Goal: Register for event/course

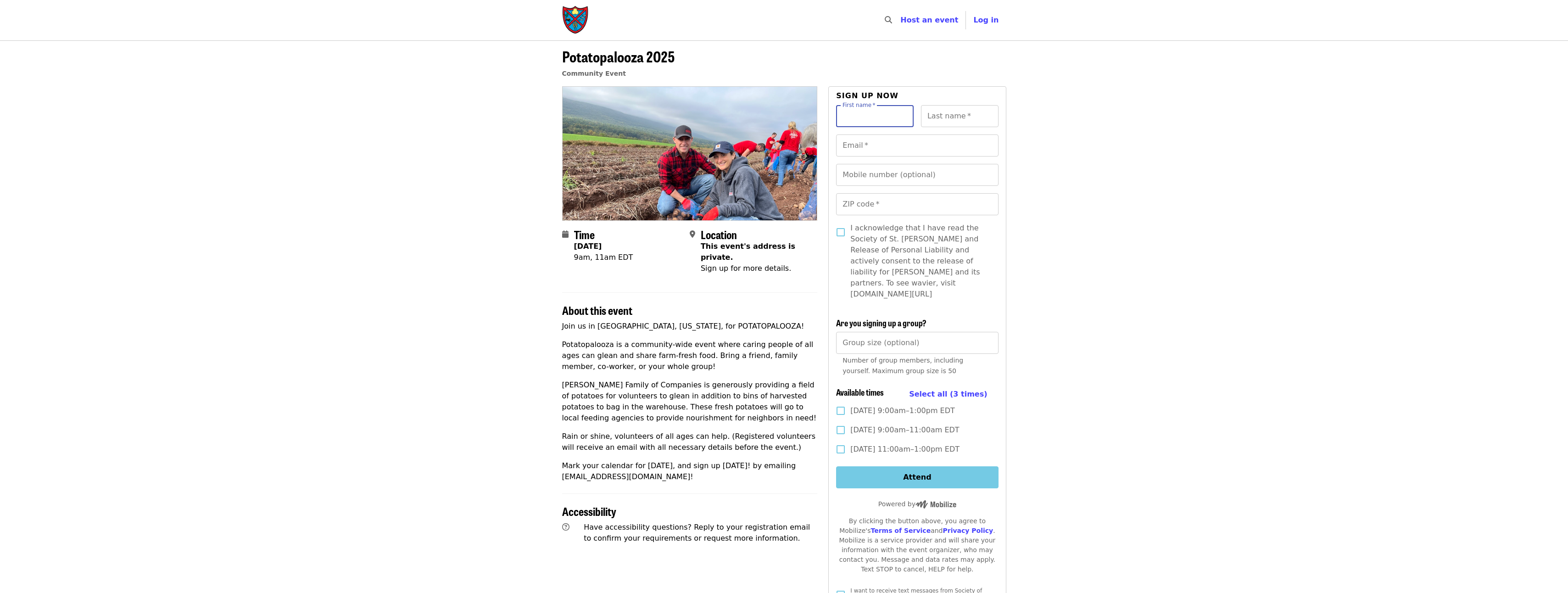
click at [888, 120] on input "First name   *" at bounding box center [874, 116] width 77 height 22
type input "*****"
type input "**********"
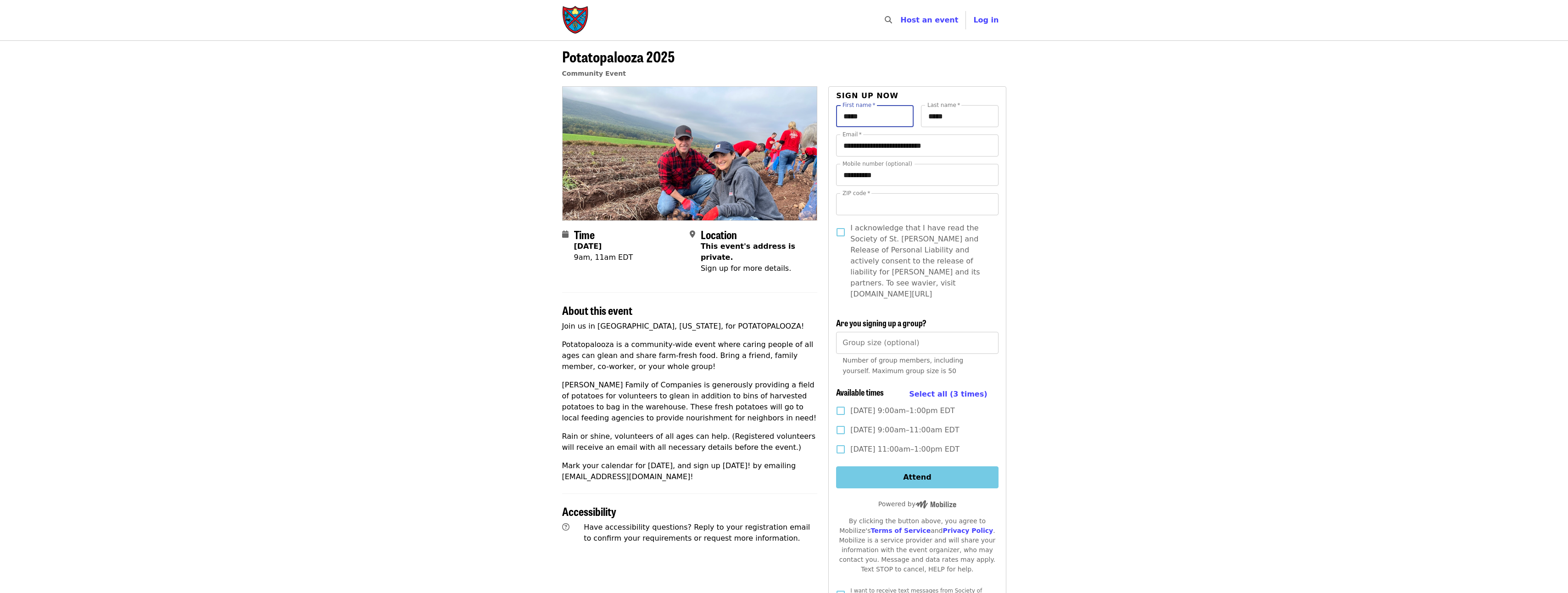
type input "*****"
drag, startPoint x: 909, startPoint y: 178, endPoint x: 821, endPoint y: 174, distance: 88.1
click at [821, 174] on div "Time [DATE] 9am, 11am EDT Location This event's address is private. Sign up for…" at bounding box center [784, 442] width 444 height 712
click at [1136, 287] on article "Potatopalooza 2025 Community Event Time [DATE] 9am, 11am EDT Location This even…" at bounding box center [784, 419] width 1568 height 758
click at [992, 333] on input "Group size (optional)" at bounding box center [917, 343] width 162 height 22
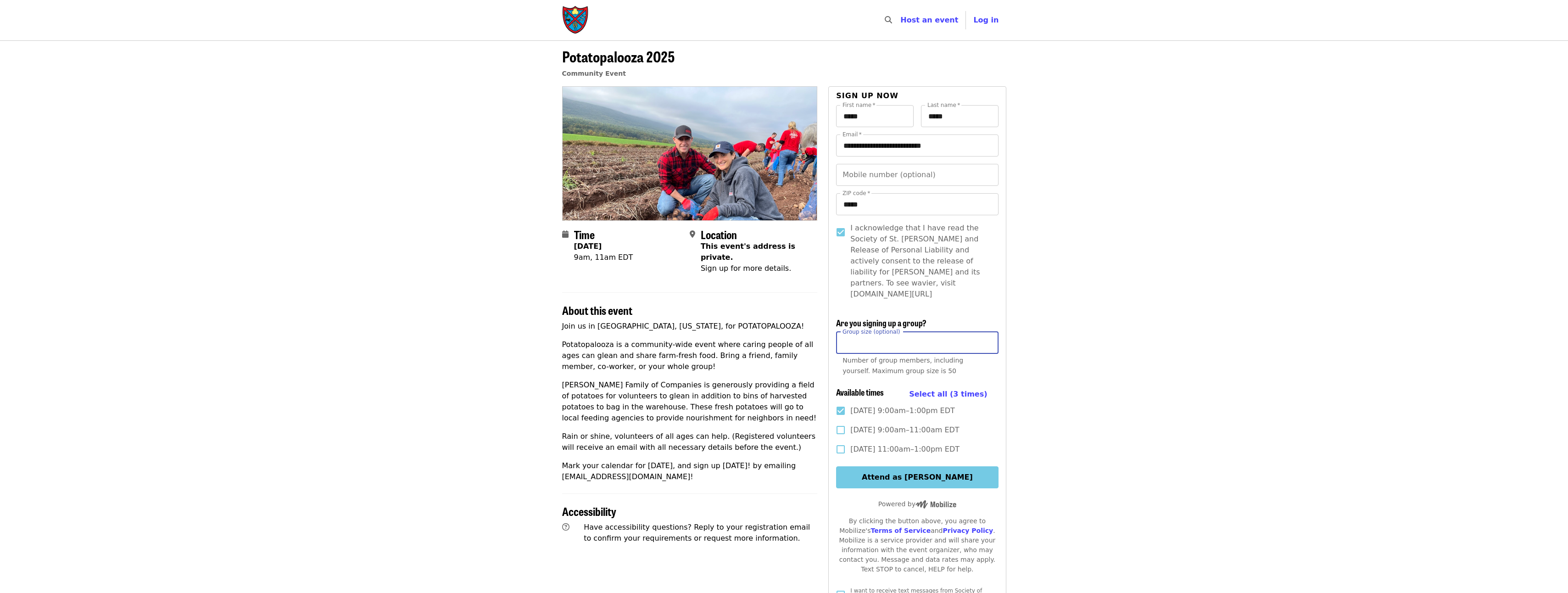
type input "*"
click at [988, 332] on input "*" at bounding box center [917, 343] width 162 height 22
click at [988, 334] on input "*" at bounding box center [917, 343] width 162 height 22
click at [1033, 369] on article "Potatopalooza 2025 Community Event Time [DATE] 9am, 11am EDT Location This even…" at bounding box center [784, 419] width 1568 height 758
drag, startPoint x: 899, startPoint y: 332, endPoint x: 755, endPoint y: 324, distance: 144.2
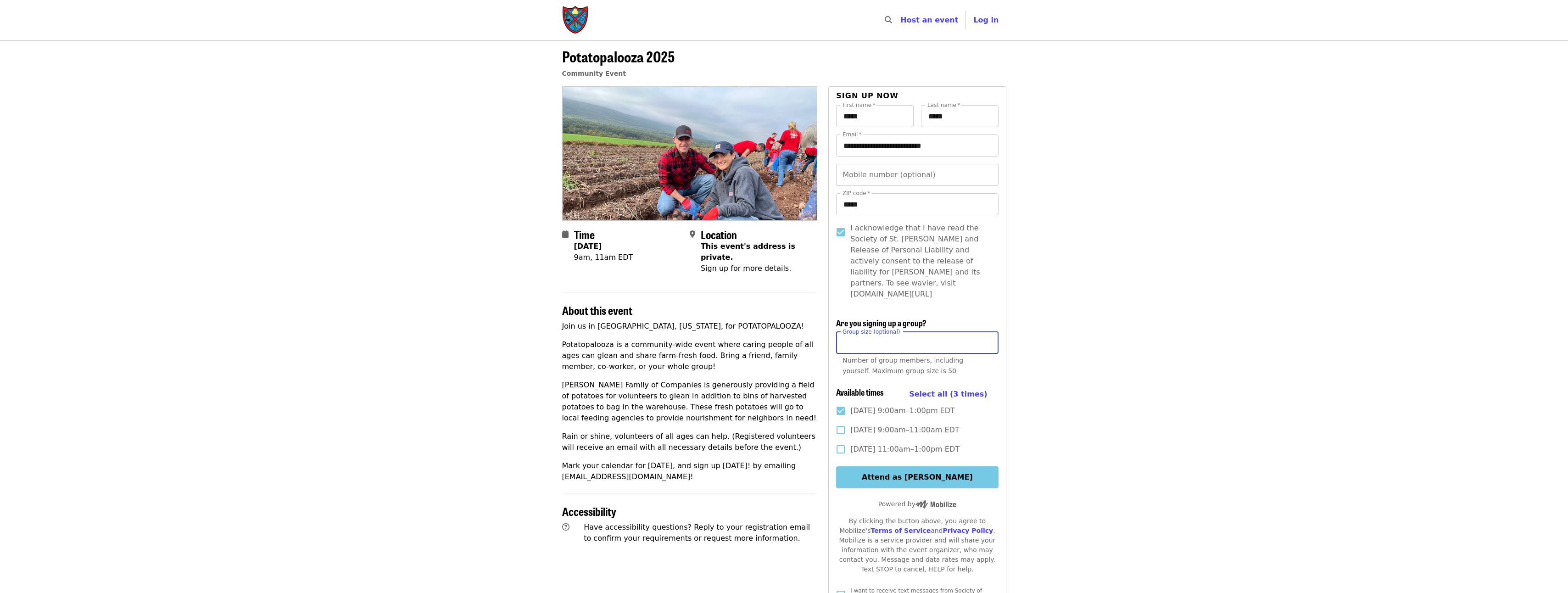
click at [755, 324] on div "Time [DATE] 9am, 11am EDT Location This event's address is private. Sign up for…" at bounding box center [784, 442] width 444 height 712
click at [1145, 485] on article "Potatopalooza 2025 Community Event Time [DATE] 9am, 11am EDT Location This even…" at bounding box center [784, 419] width 1568 height 758
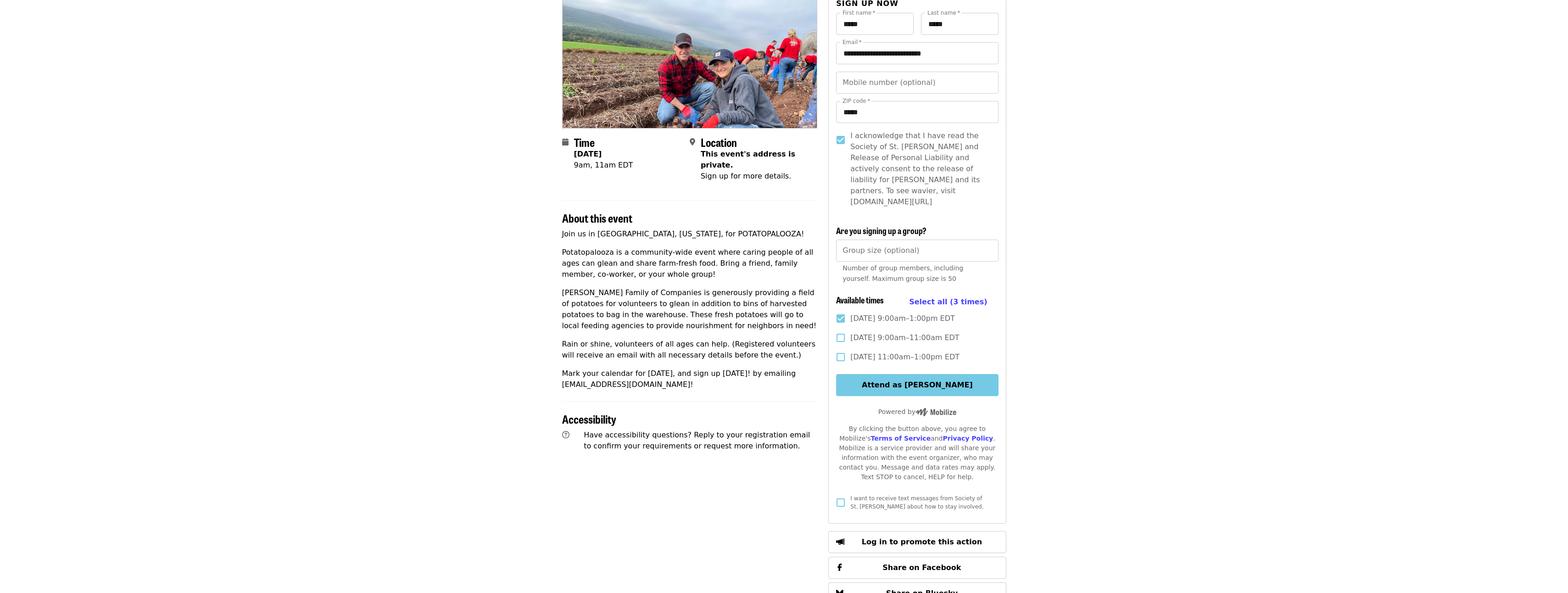
scroll to position [92, 0]
click at [874, 246] on input "Group size (optional)" at bounding box center [917, 251] width 162 height 22
type input "*"
click at [987, 240] on input "*" at bounding box center [917, 251] width 162 height 22
click at [1070, 295] on article "Potatopalooza 2025 Community Event Time [DATE] 9am, 11am EDT Location This even…" at bounding box center [784, 327] width 1568 height 758
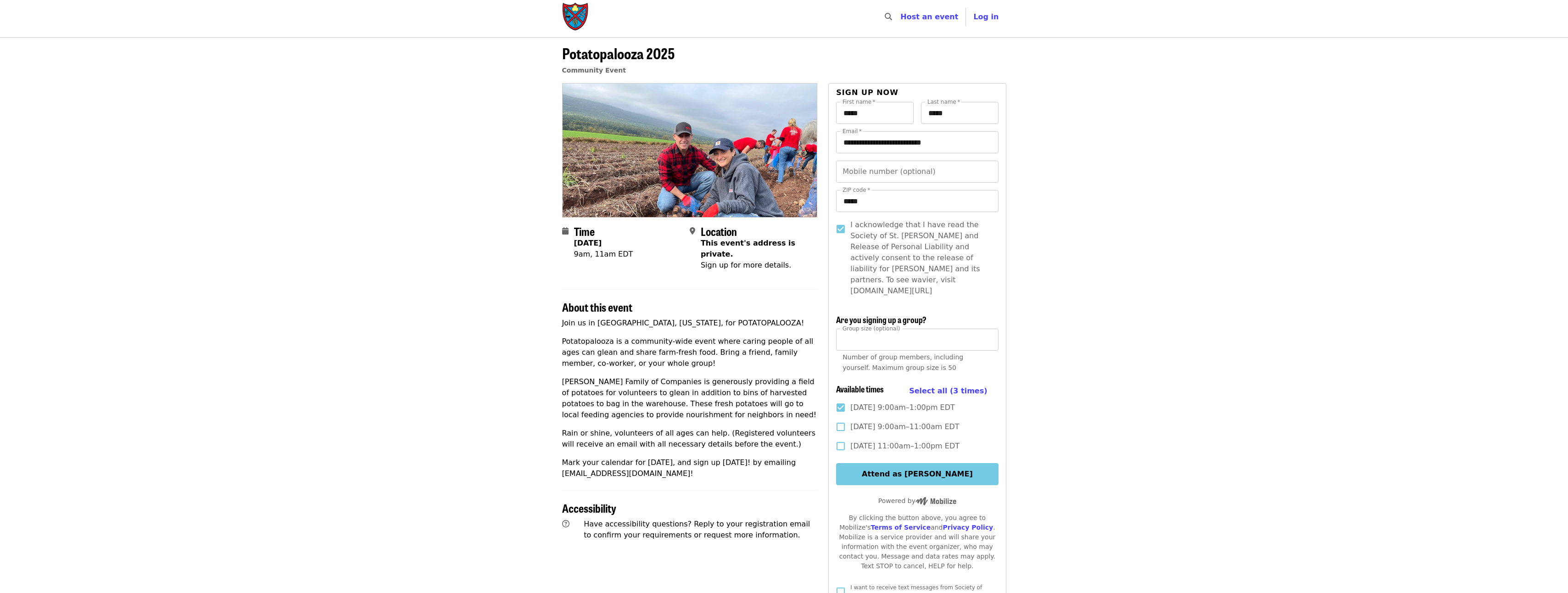
scroll to position [0, 0]
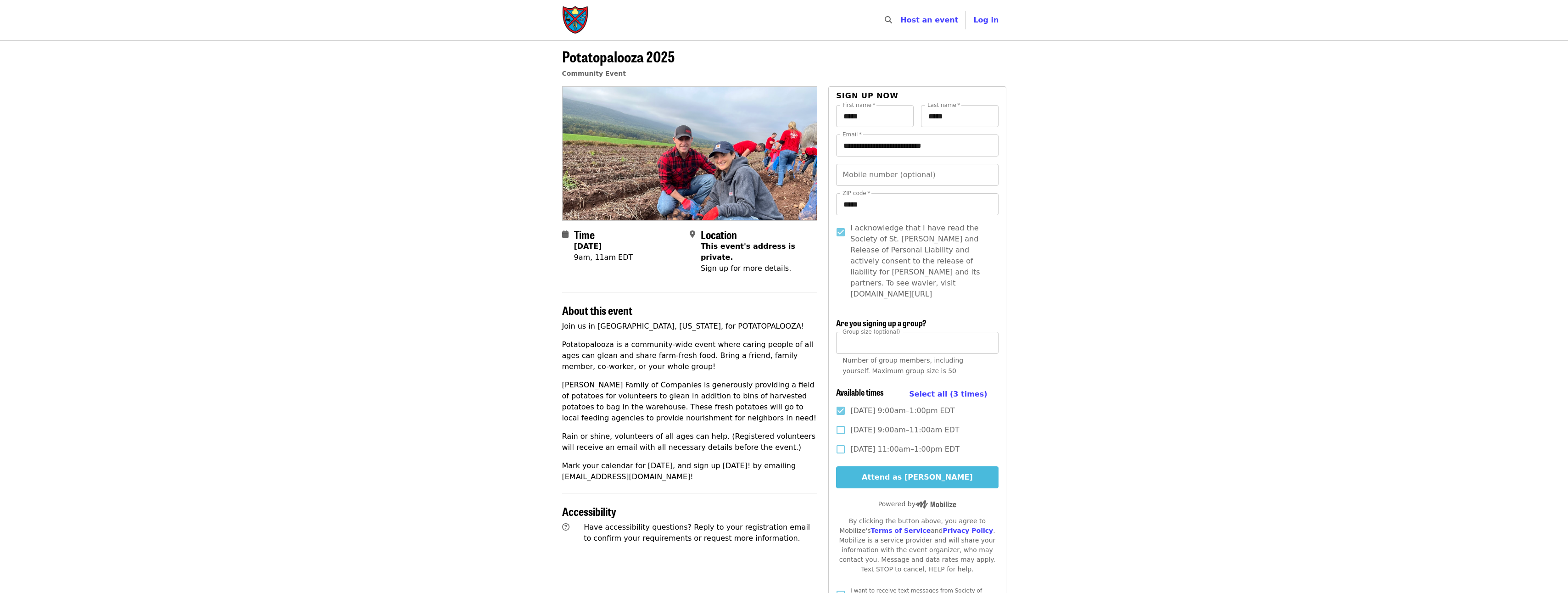
click at [908, 475] on button "Attend as [PERSON_NAME]" at bounding box center [917, 477] width 162 height 22
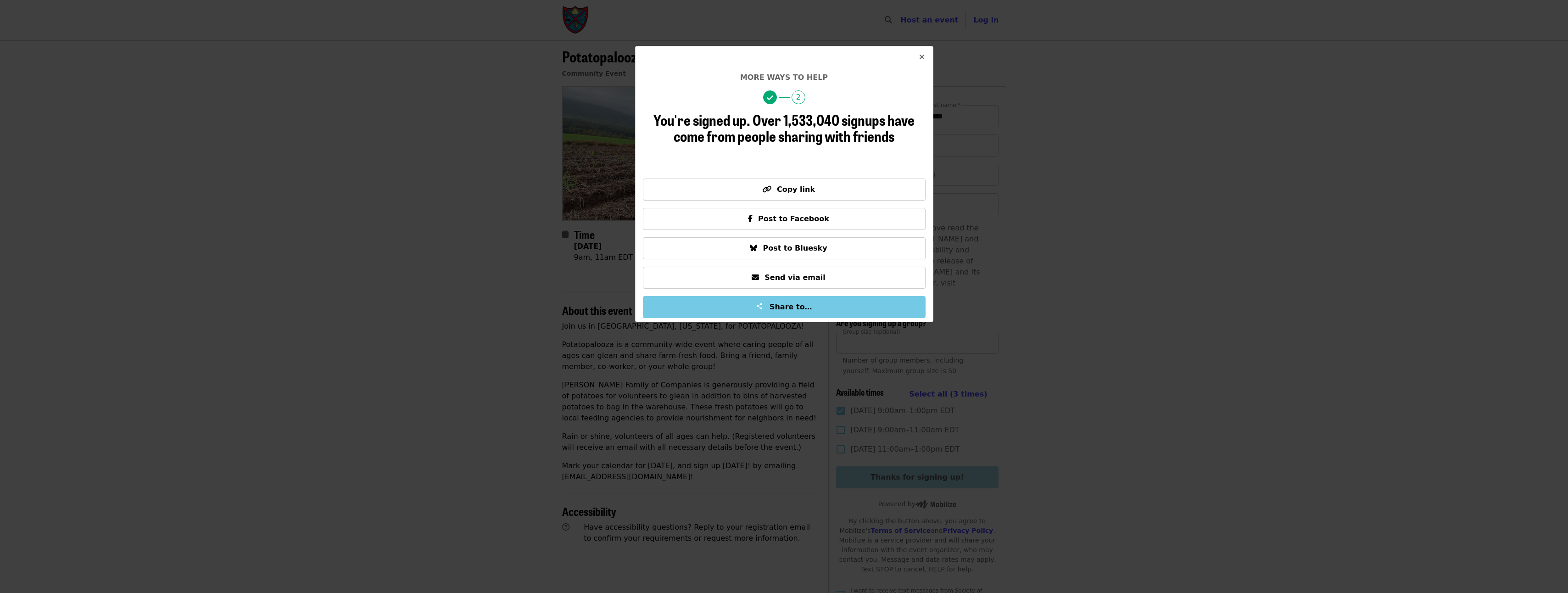
click at [922, 58] on icon "times icon" at bounding box center [921, 57] width 6 height 9
